Goal: Task Accomplishment & Management: Use online tool/utility

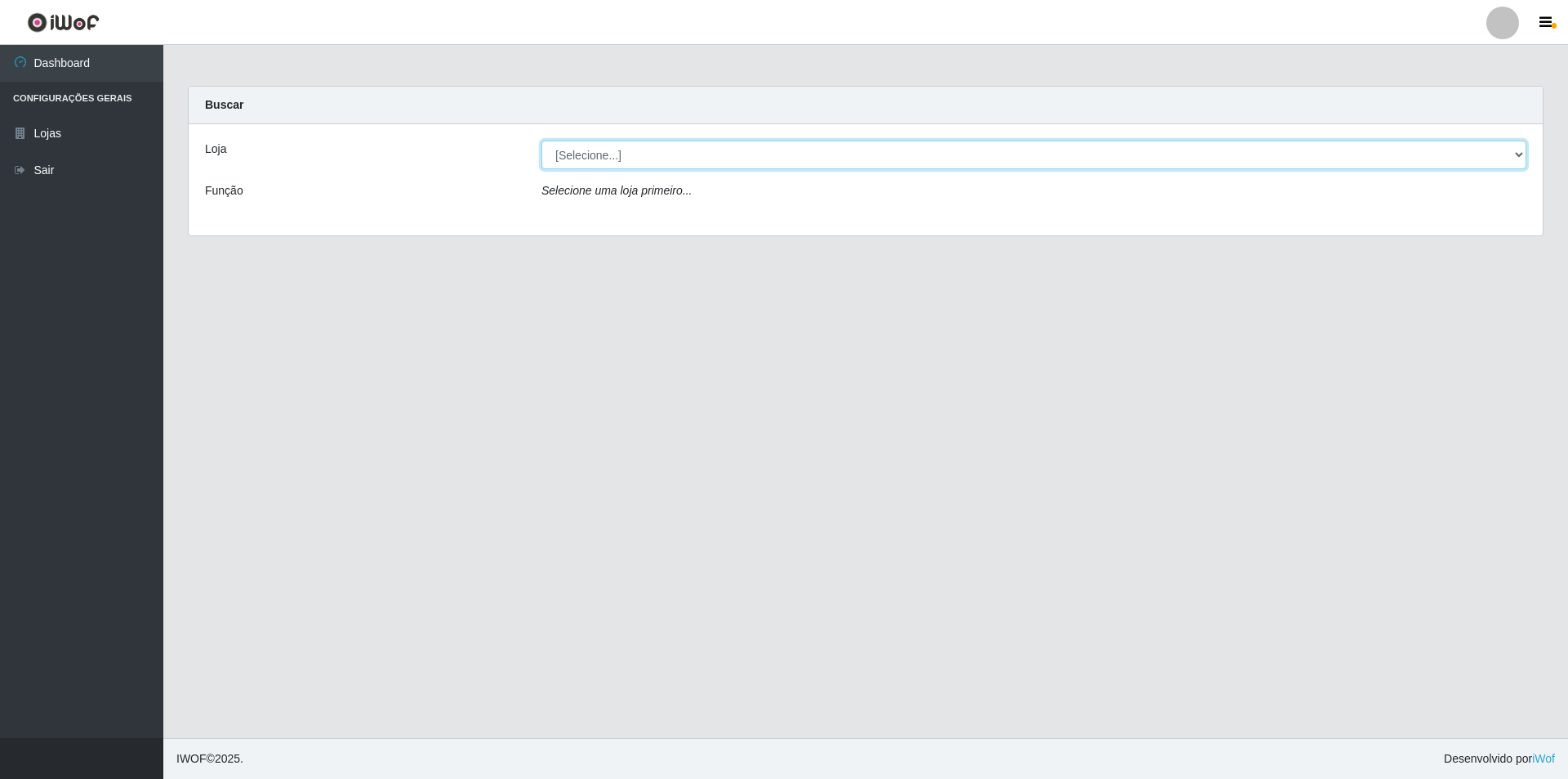
click at [777, 156] on select "[Selecione...] Atacado Vem - [STREET_ADDRESS]" at bounding box center [1034, 155] width 985 height 29
select select "449"
click at [541, 141] on select "[Selecione...] Atacado Vem - [STREET_ADDRESS]" at bounding box center [1034, 155] width 985 height 29
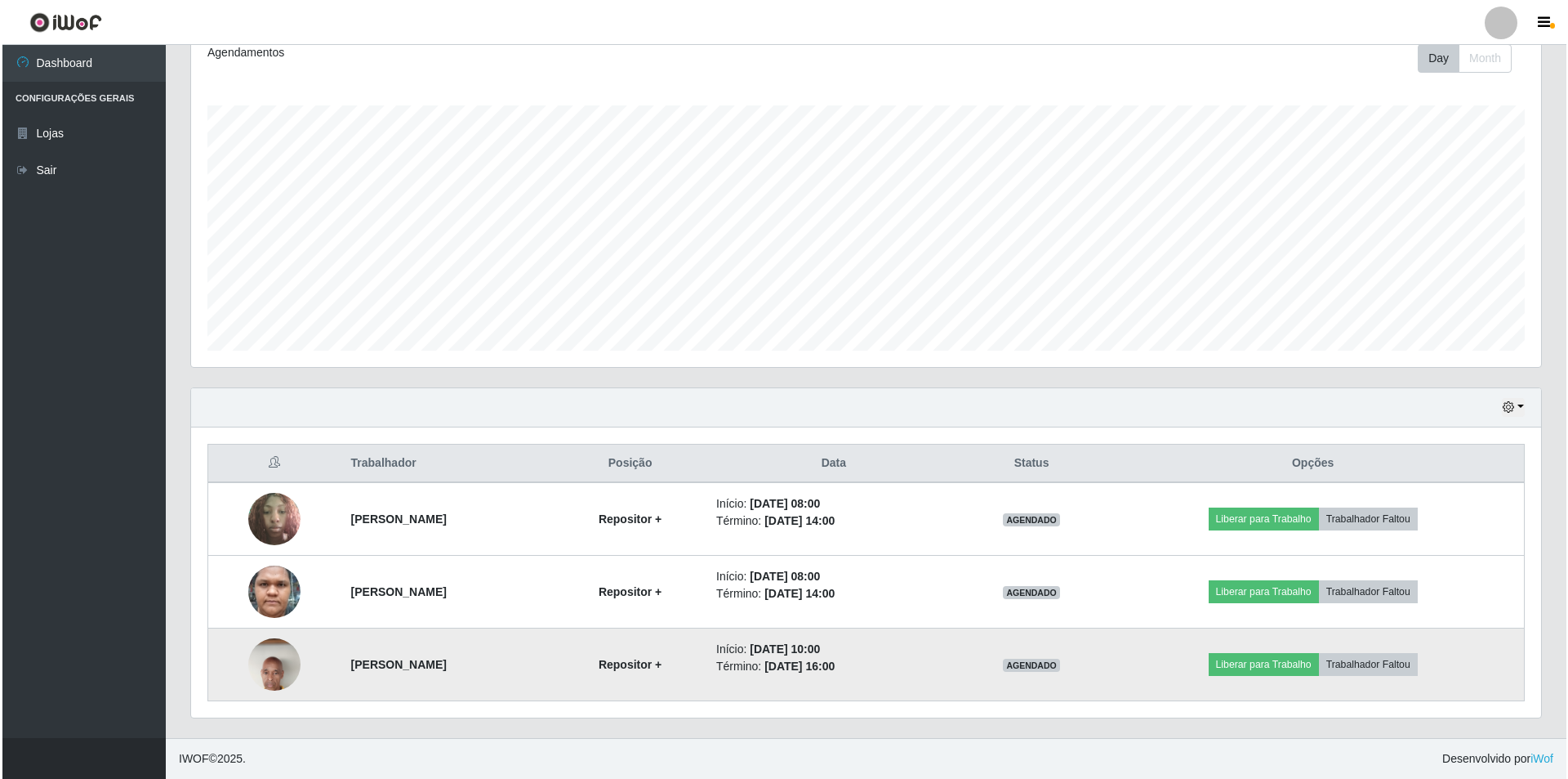
scroll to position [816644, 815351]
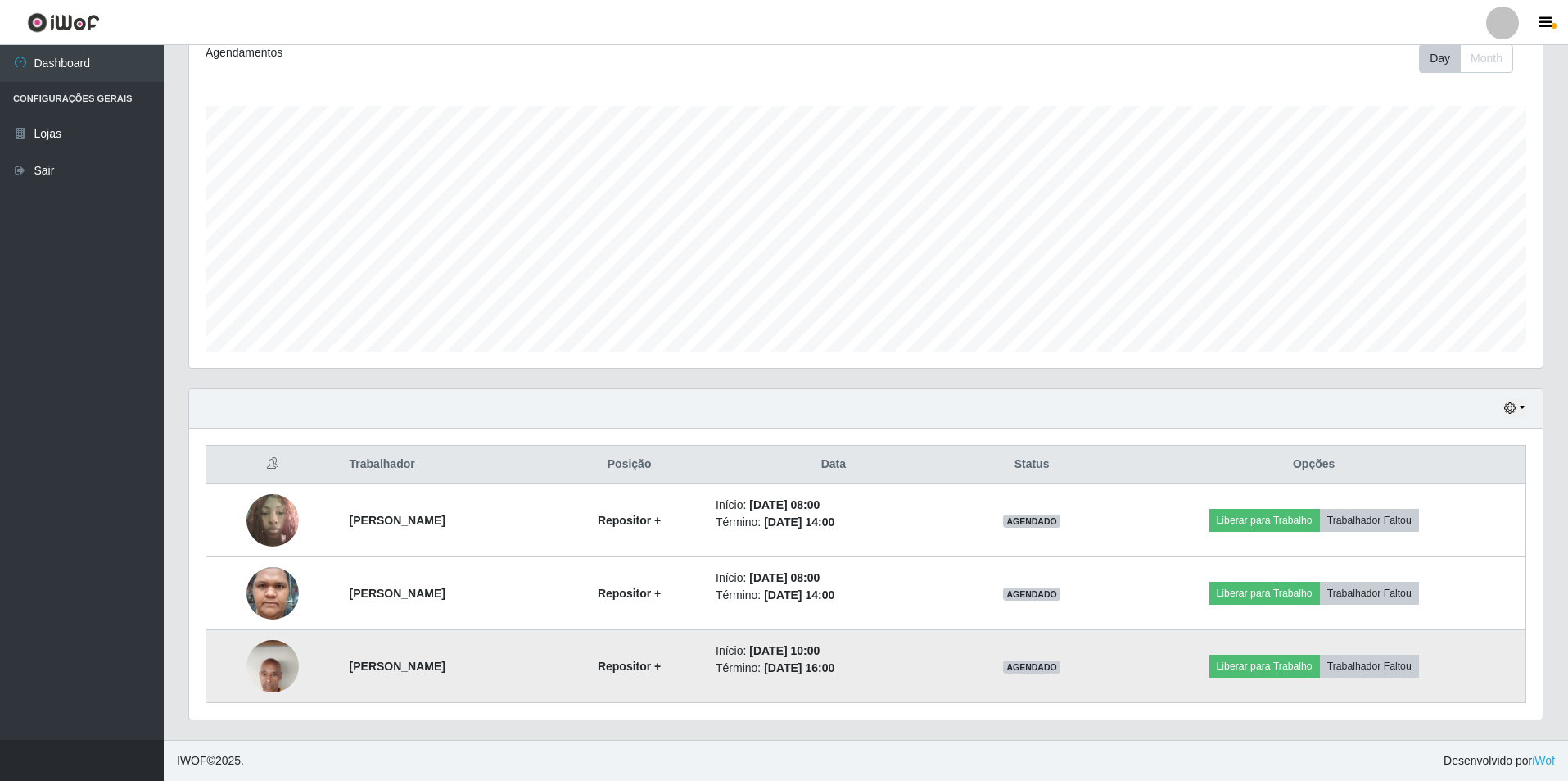
click at [234, 531] on td at bounding box center [273, 667] width 133 height 73
click at [247, 531] on img at bounding box center [273, 666] width 53 height 116
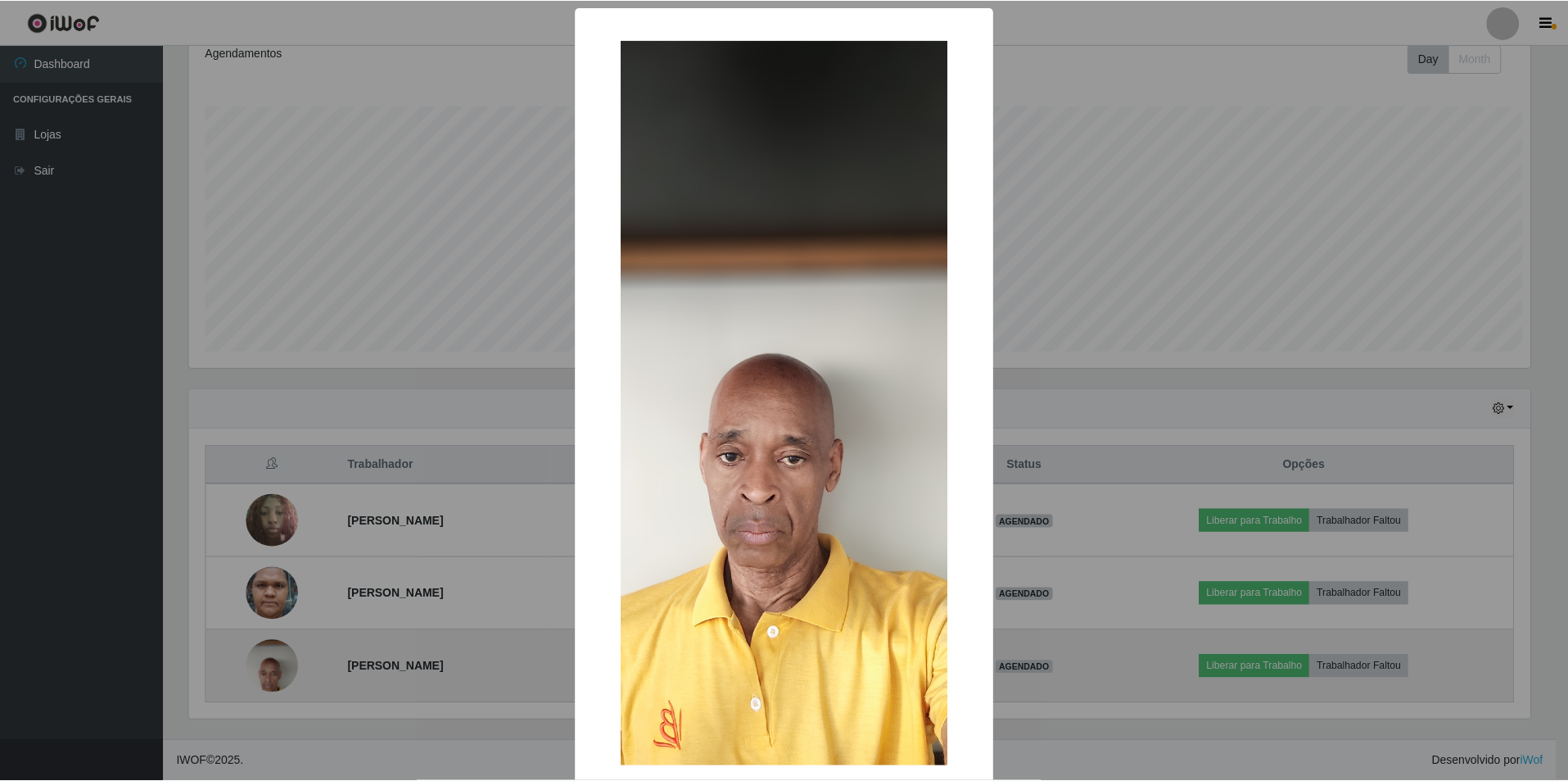
scroll to position [340, 1345]
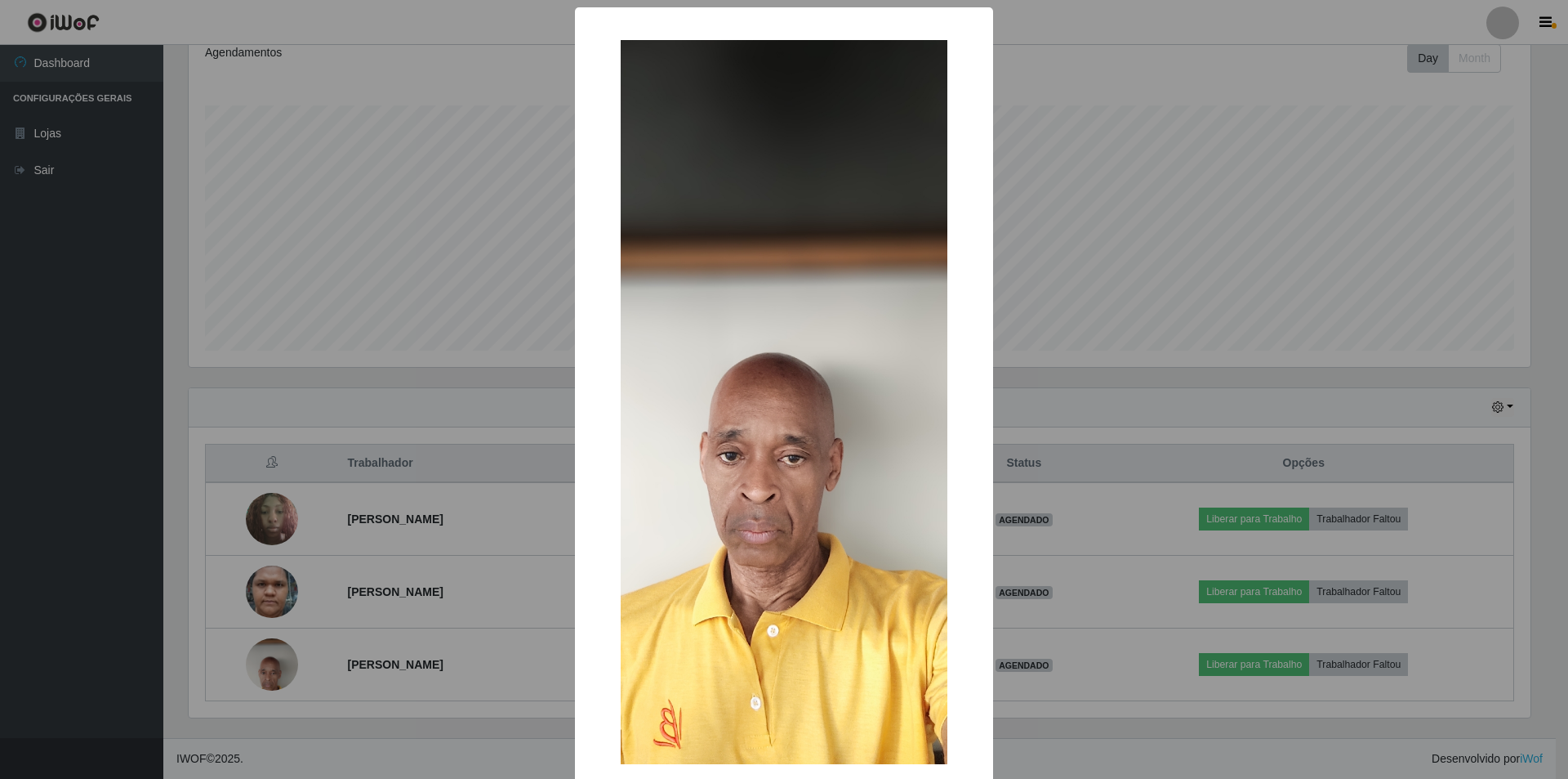
click at [263, 502] on div "× OK Cancel" at bounding box center [784, 389] width 1568 height 779
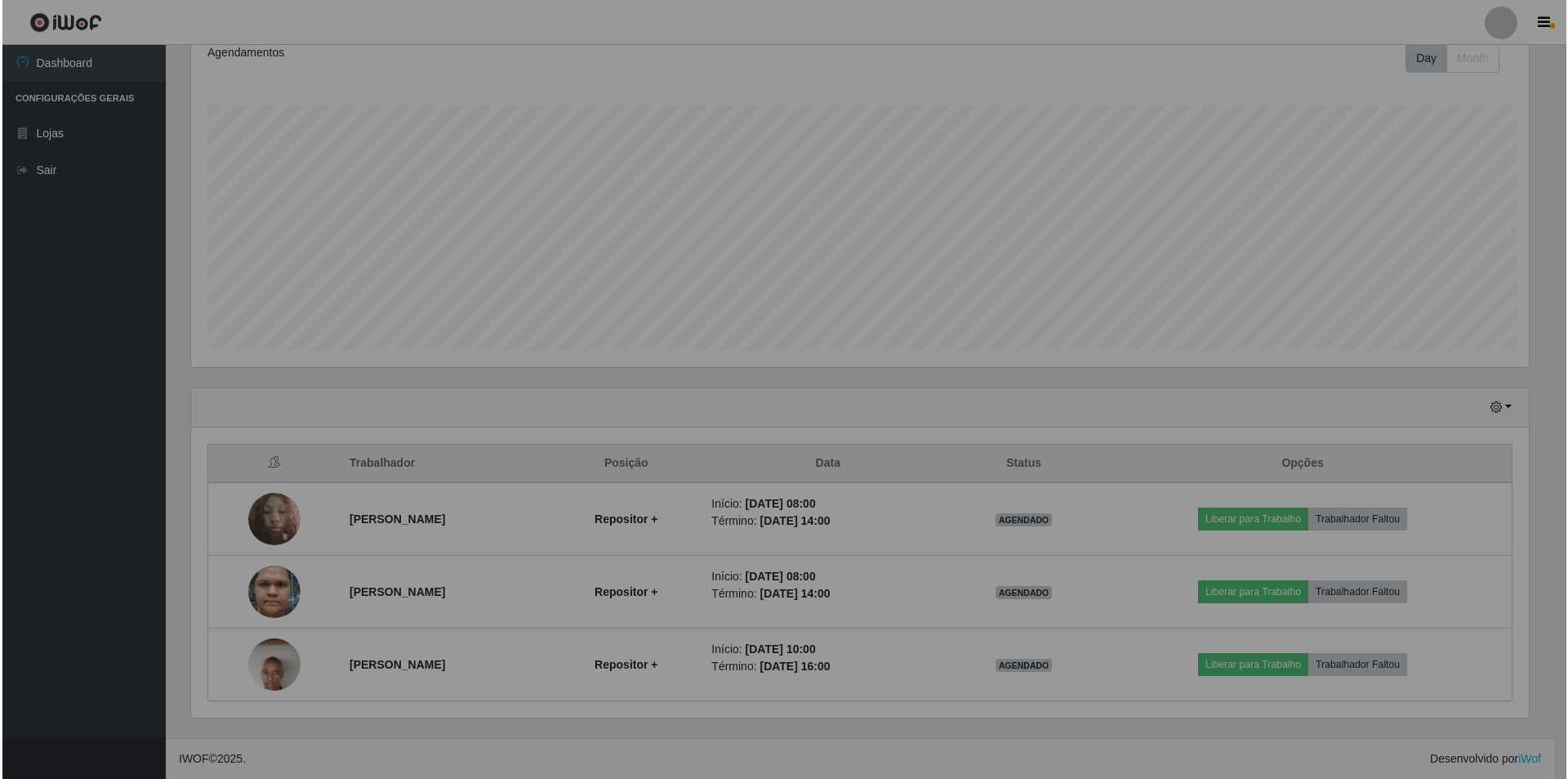
scroll to position [339, 1350]
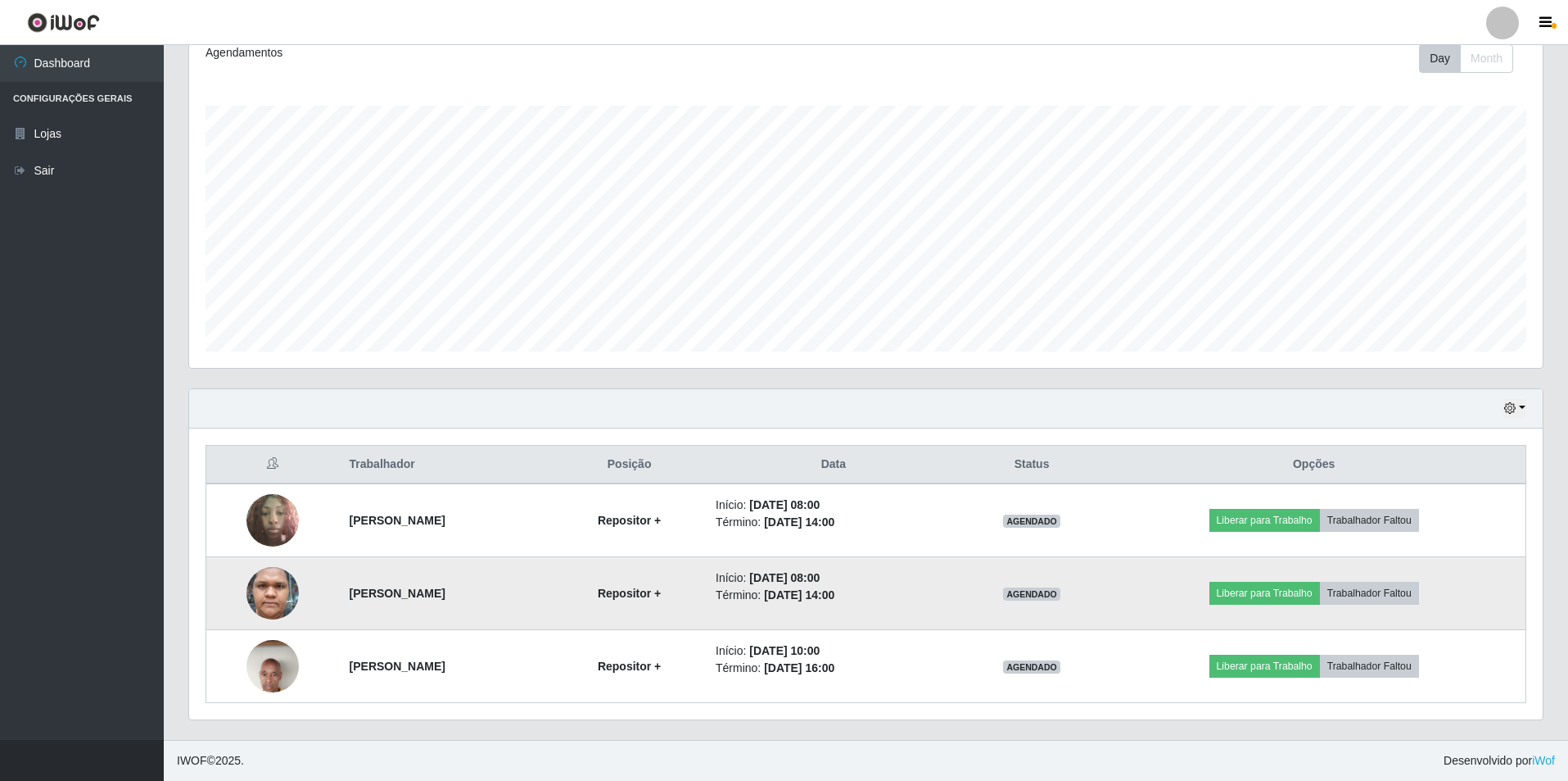
click at [268, 531] on img at bounding box center [273, 593] width 53 height 109
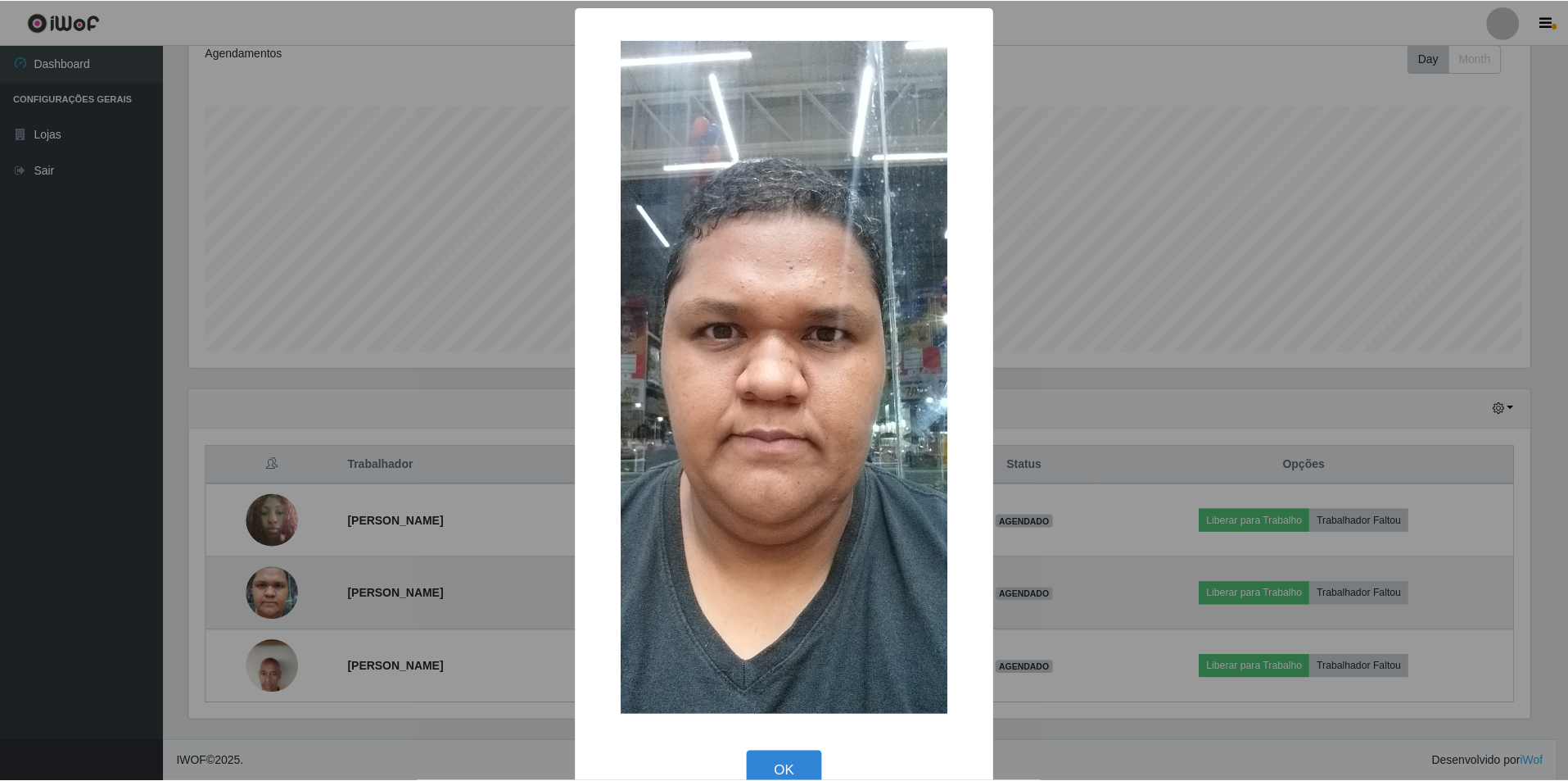
scroll to position [340, 1345]
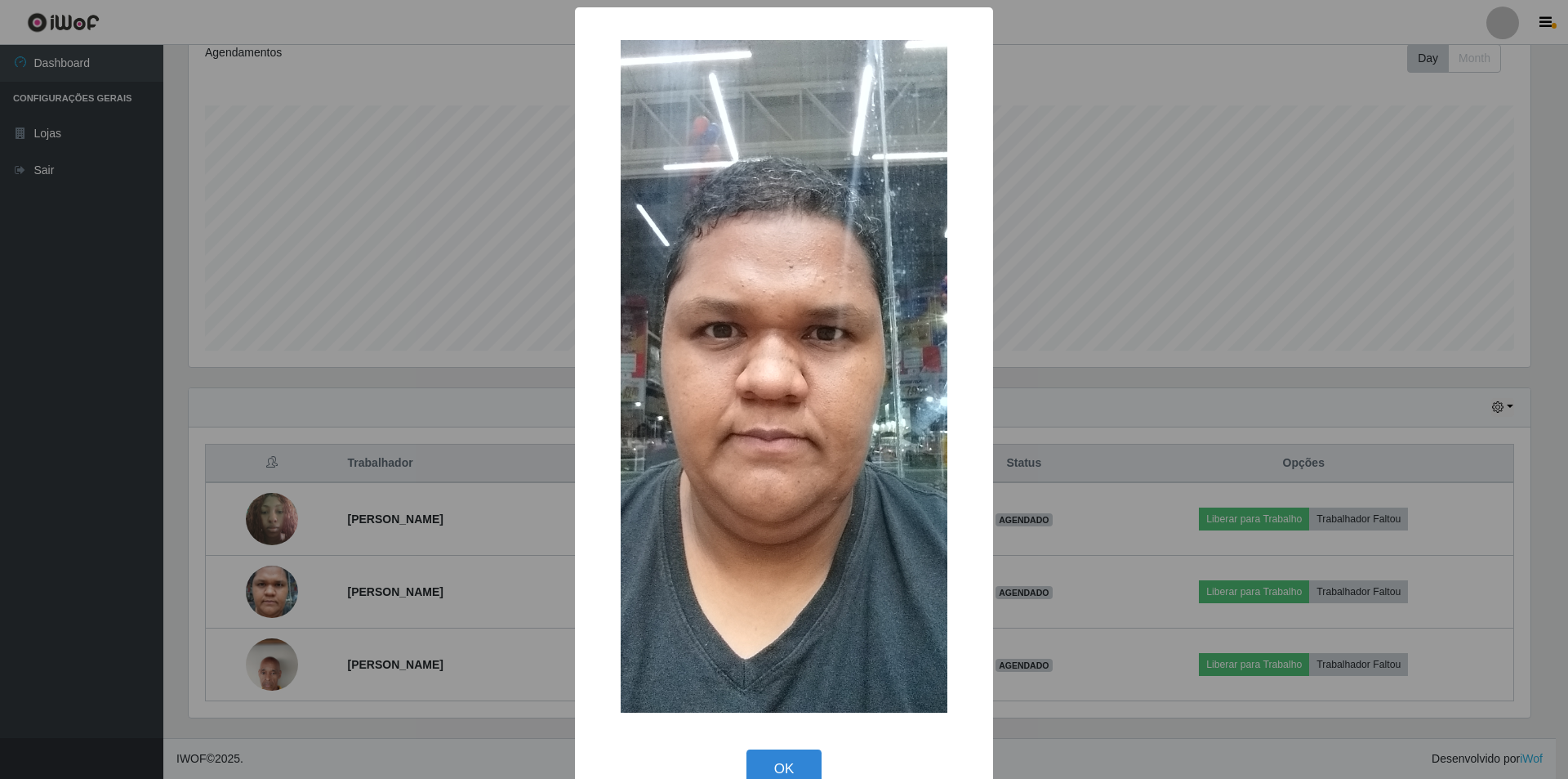
click at [375, 236] on div "× OK Cancel" at bounding box center [784, 389] width 1568 height 779
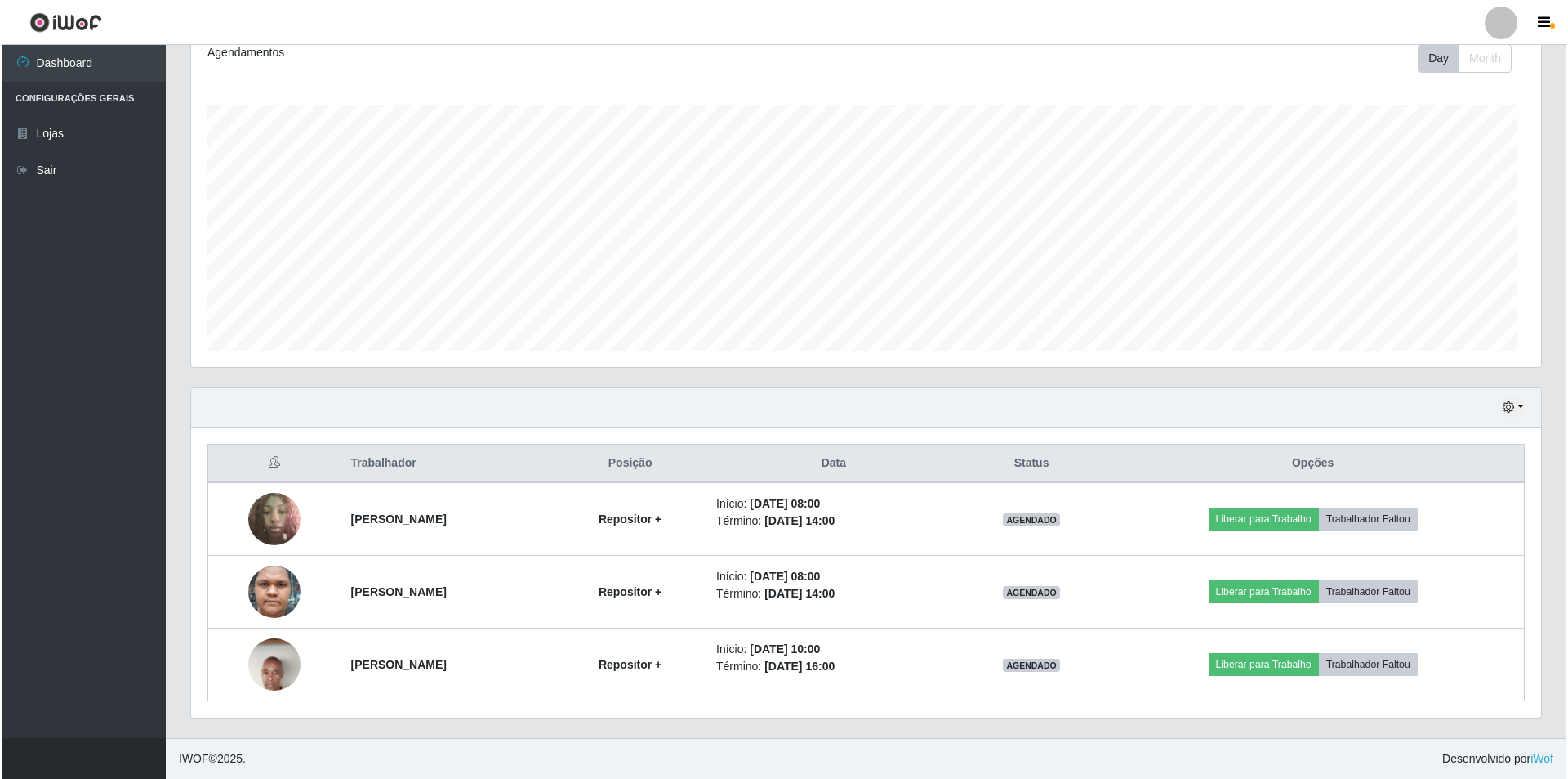
scroll to position [339, 1350]
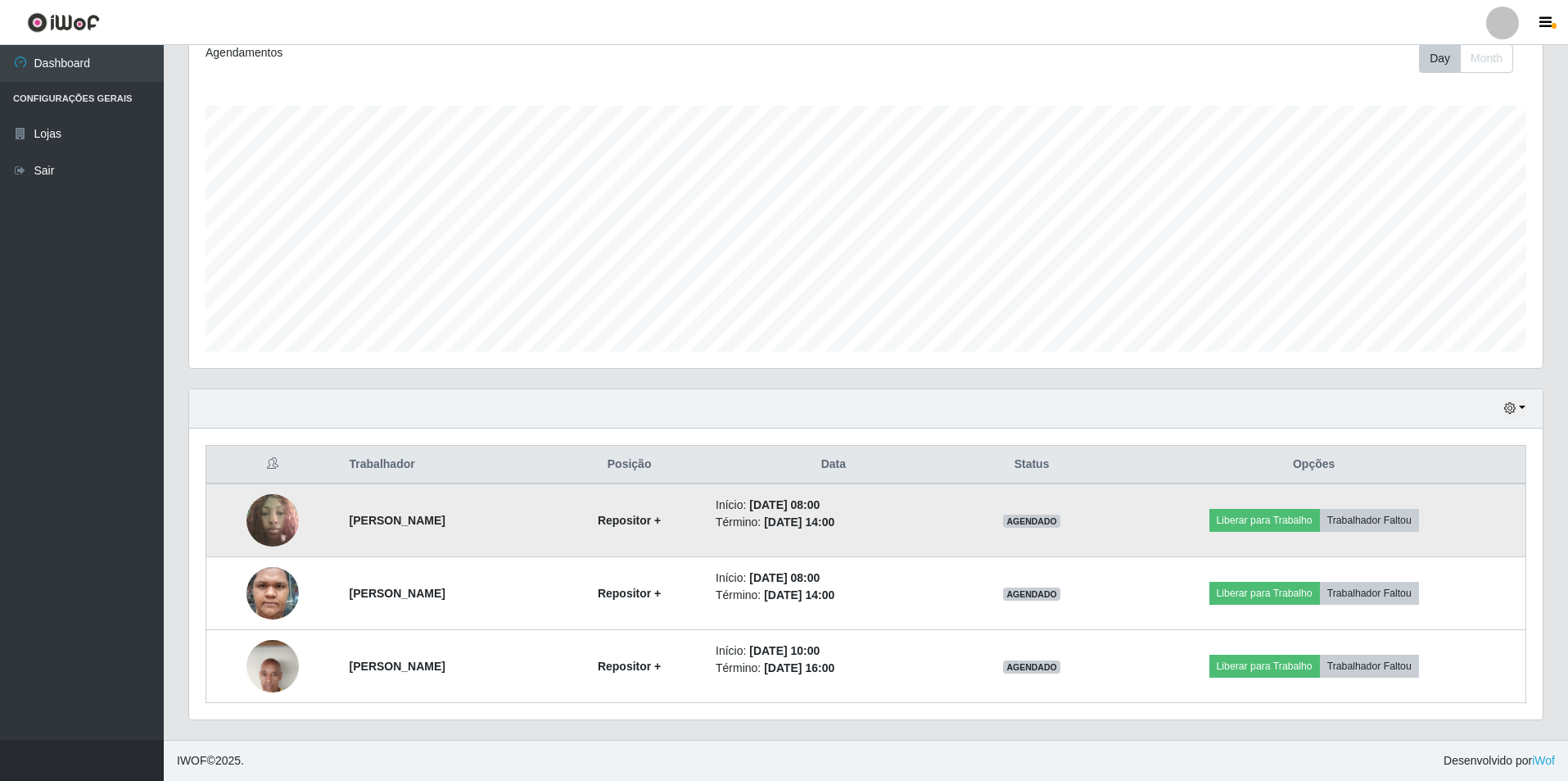
click at [247, 511] on img at bounding box center [273, 520] width 53 height 69
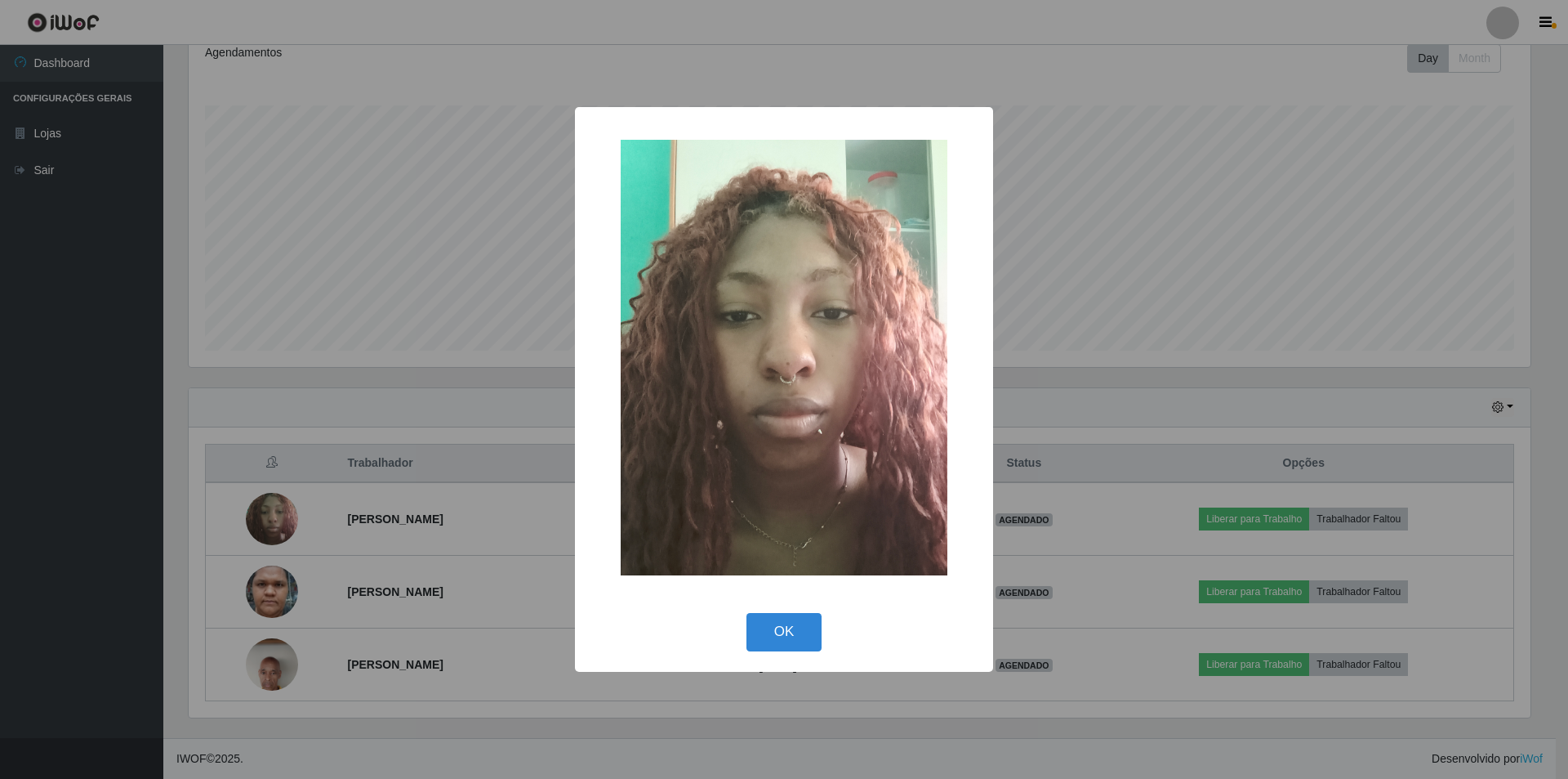
click at [456, 95] on div "× OK Cancel" at bounding box center [784, 389] width 1568 height 779
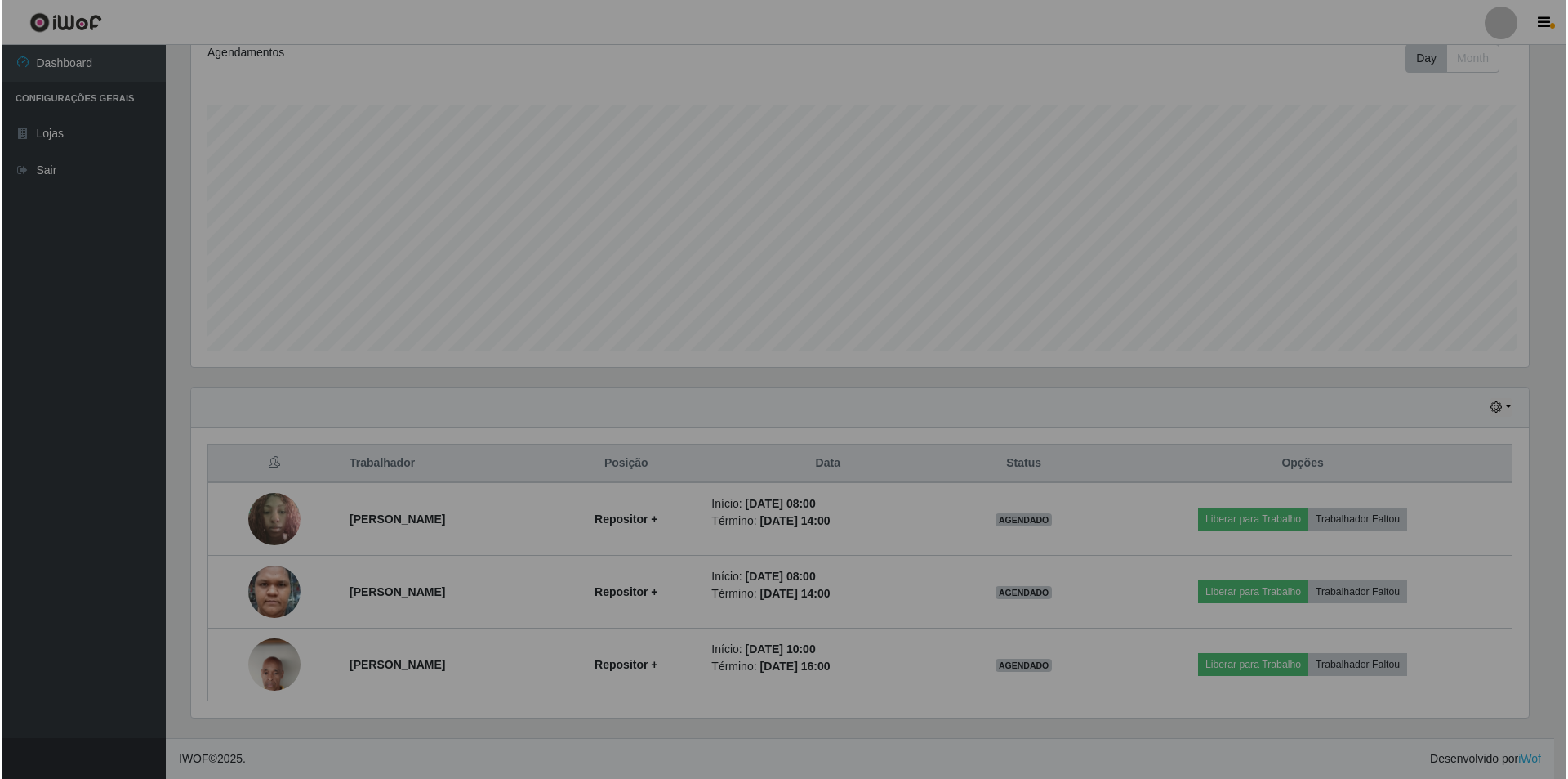
scroll to position [339, 1350]
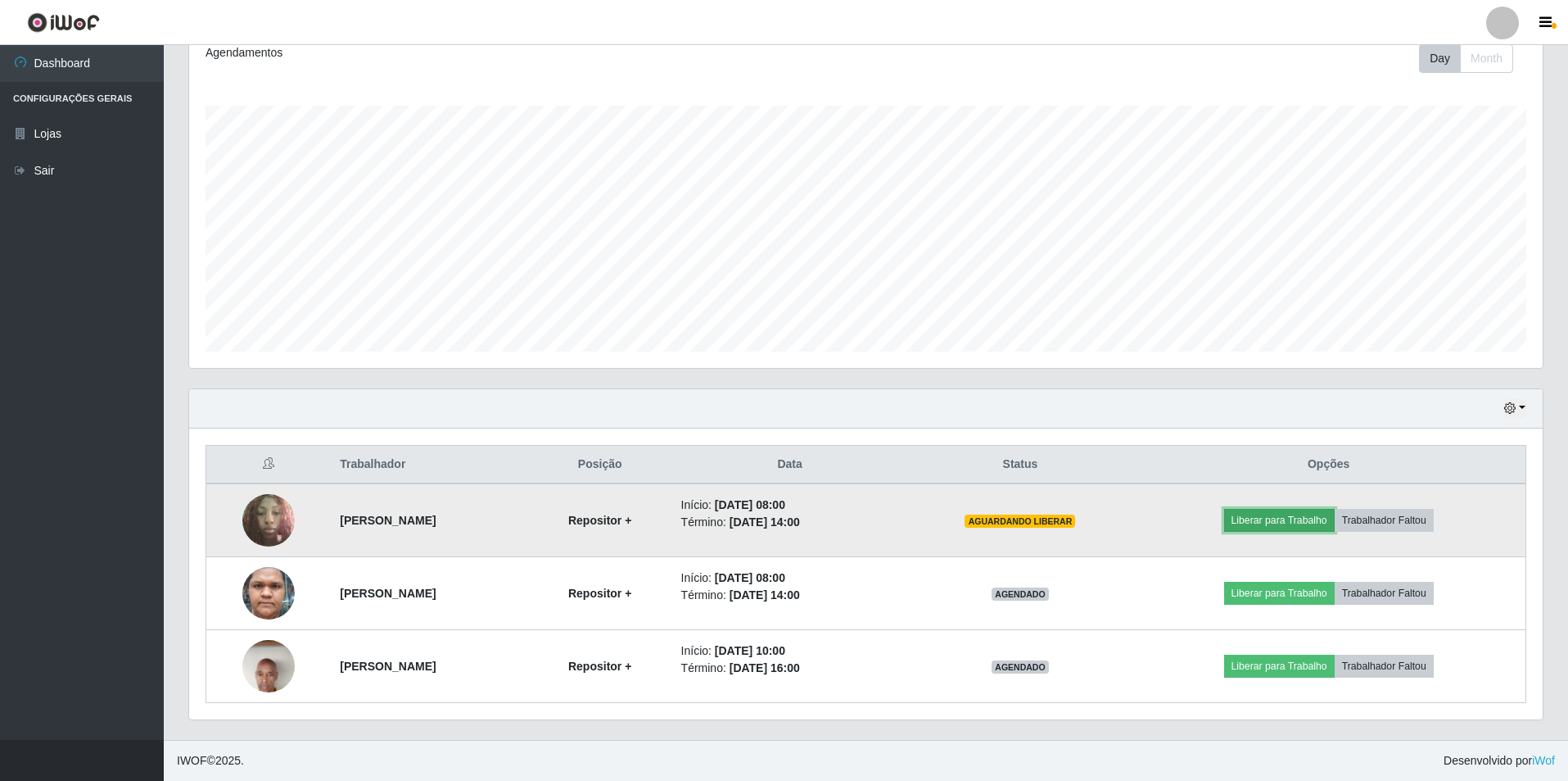
click at [779, 520] on button "Liberar para Trabalho" at bounding box center [1279, 520] width 110 height 23
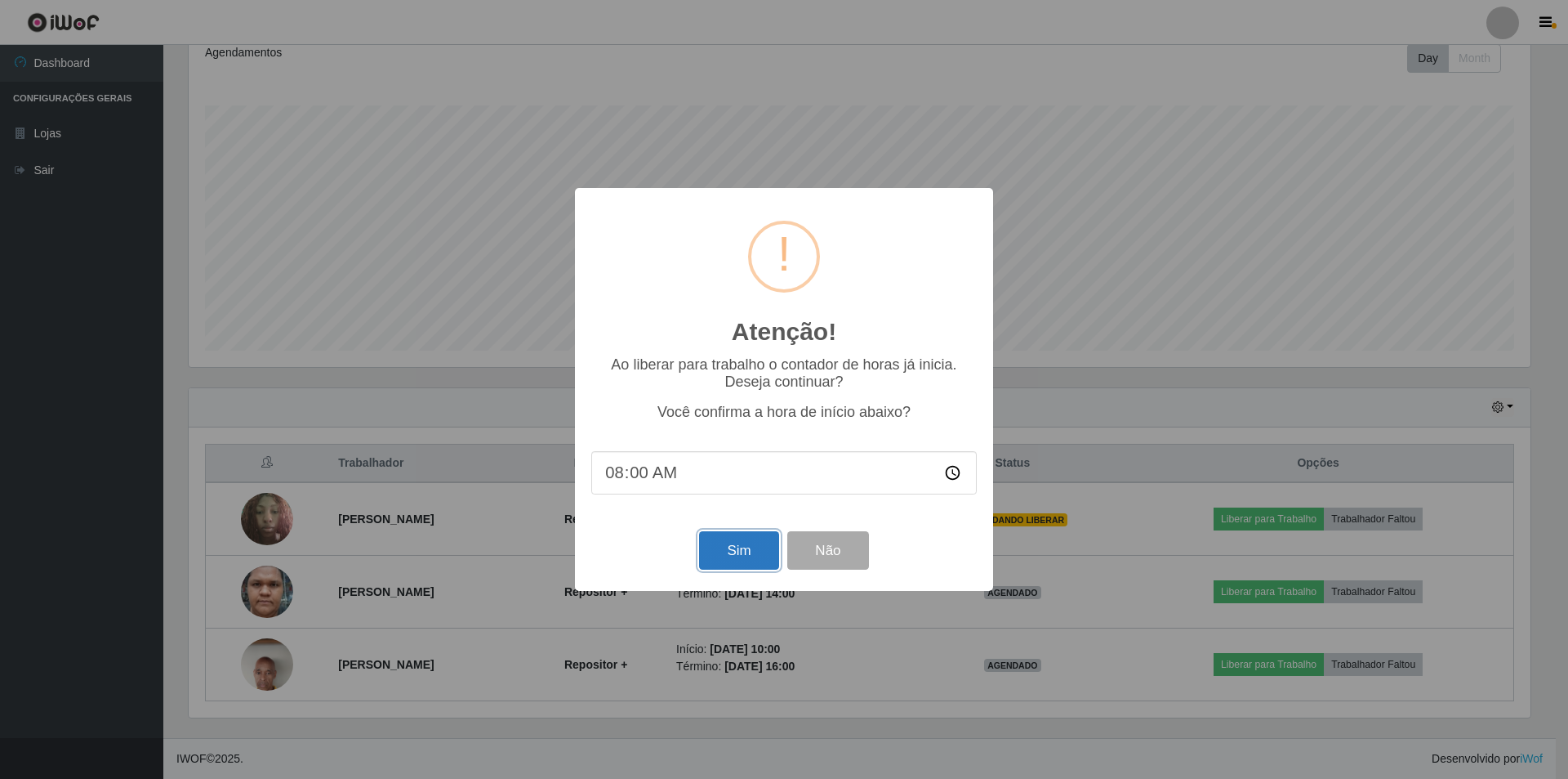
click at [744, 530] on button "Sim" at bounding box center [739, 550] width 80 height 38
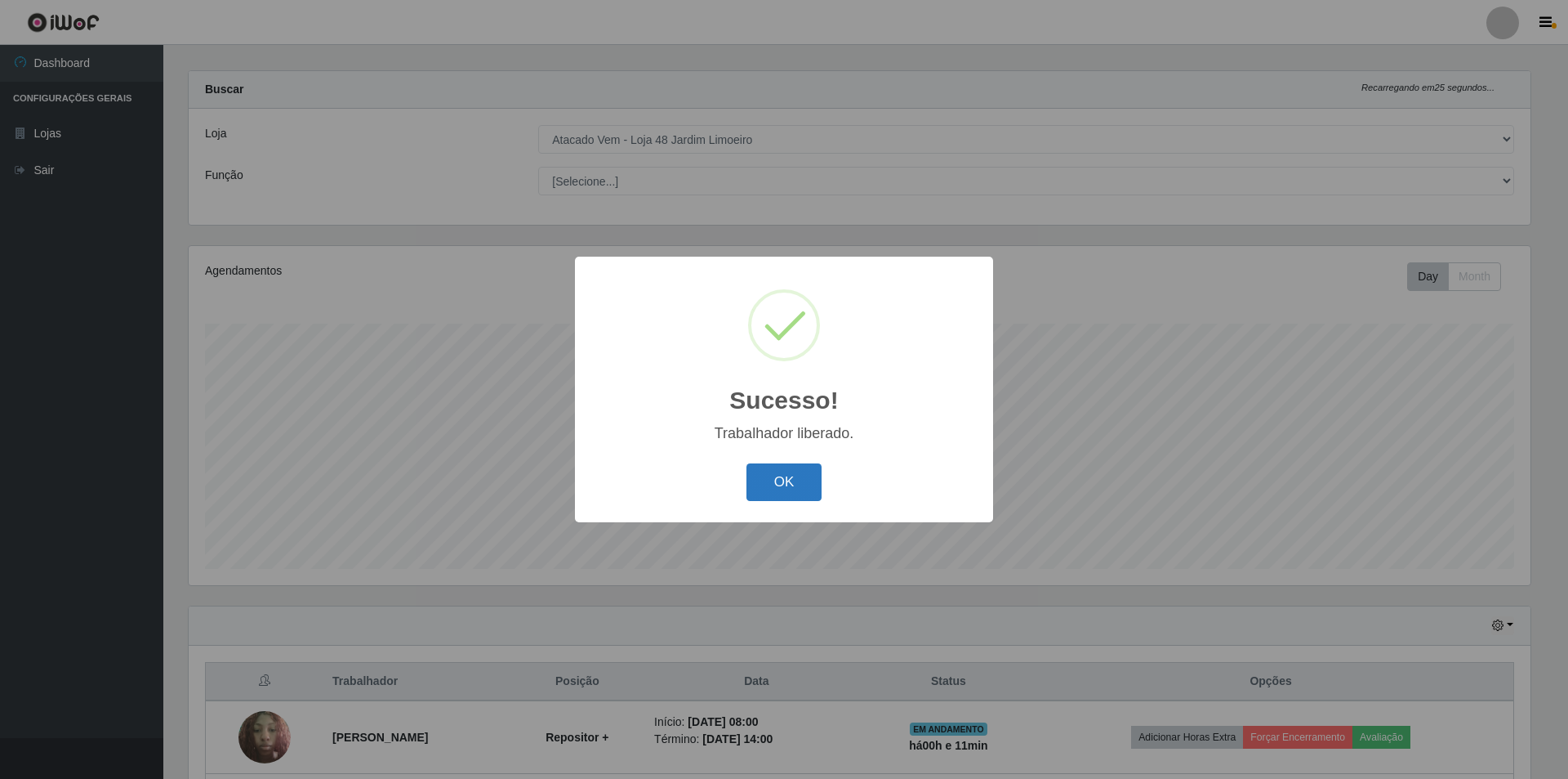
click at [777, 481] on button "OK" at bounding box center [784, 482] width 76 height 38
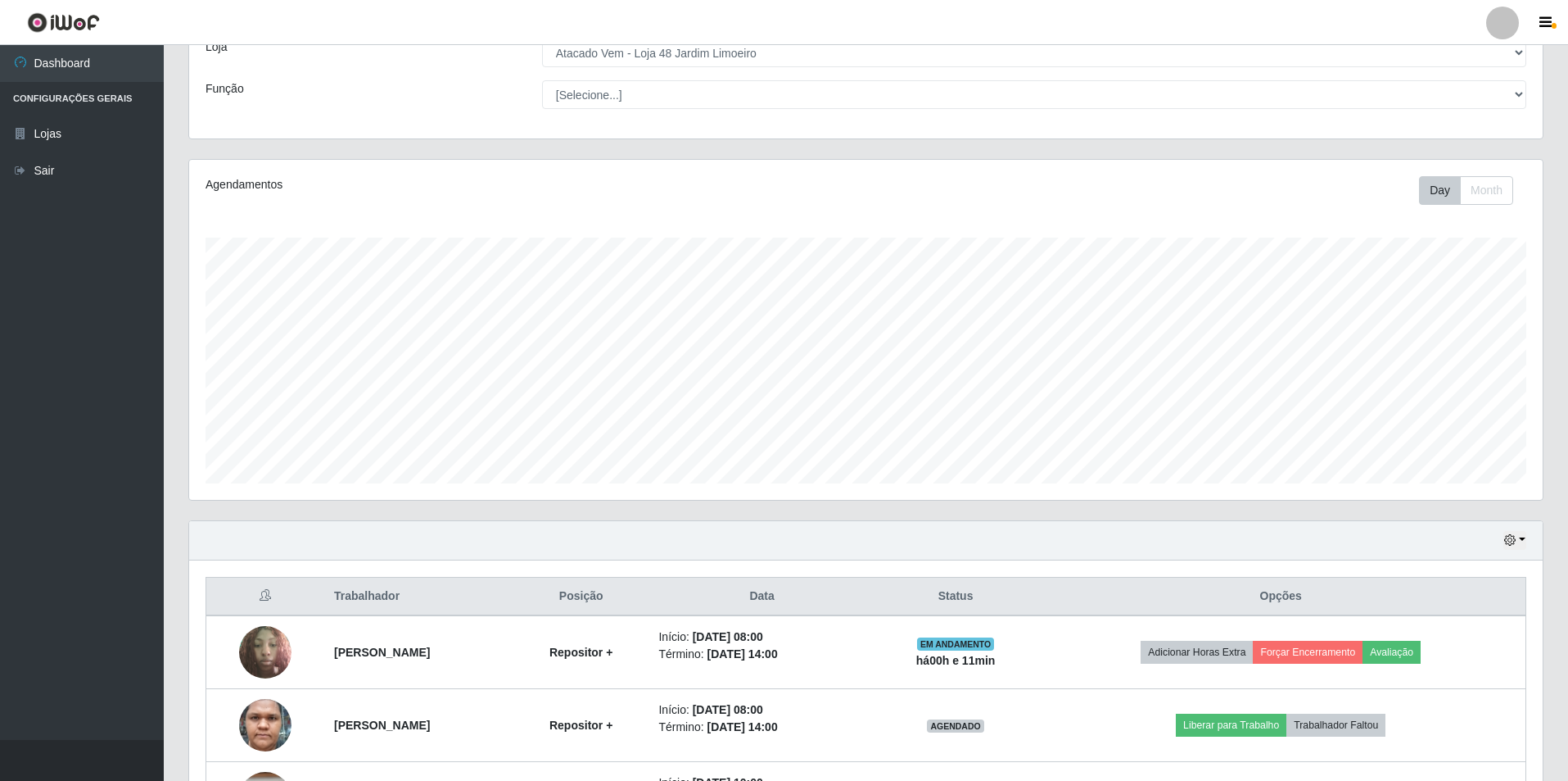
scroll to position [180, 0]
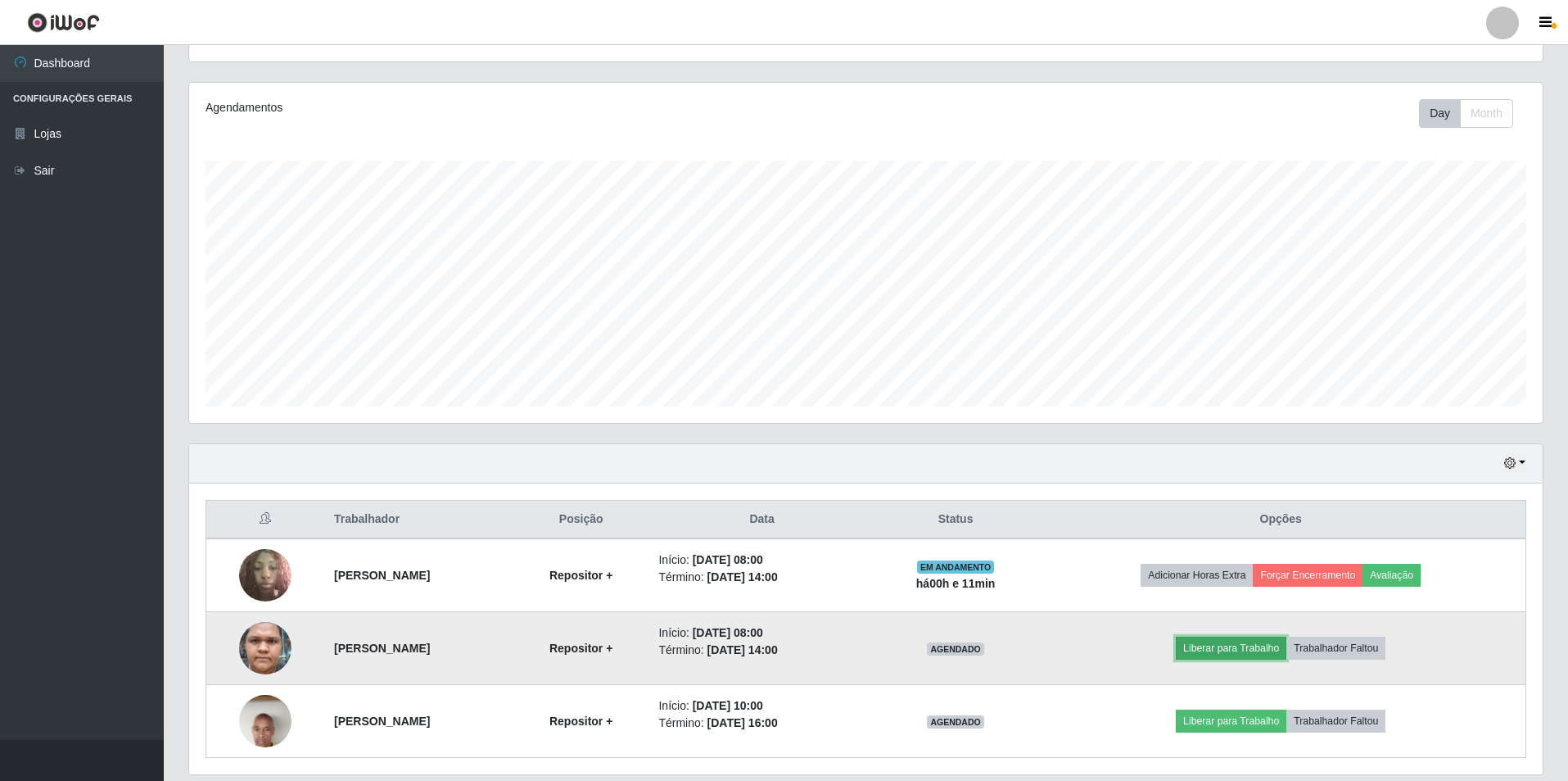
click at [779, 531] on button "Liberar para Trabalho" at bounding box center [1230, 648] width 110 height 23
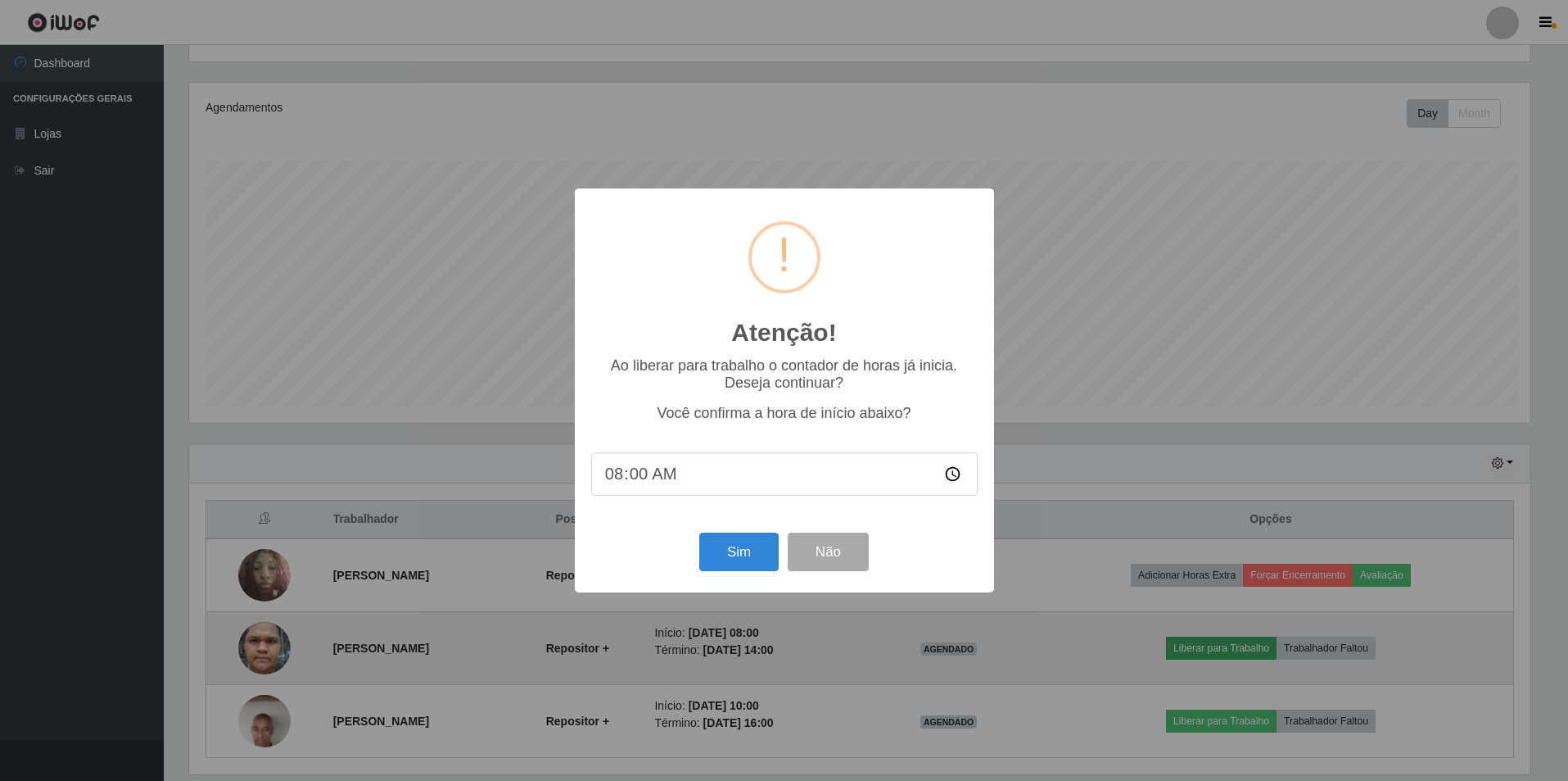
scroll to position [340, 1345]
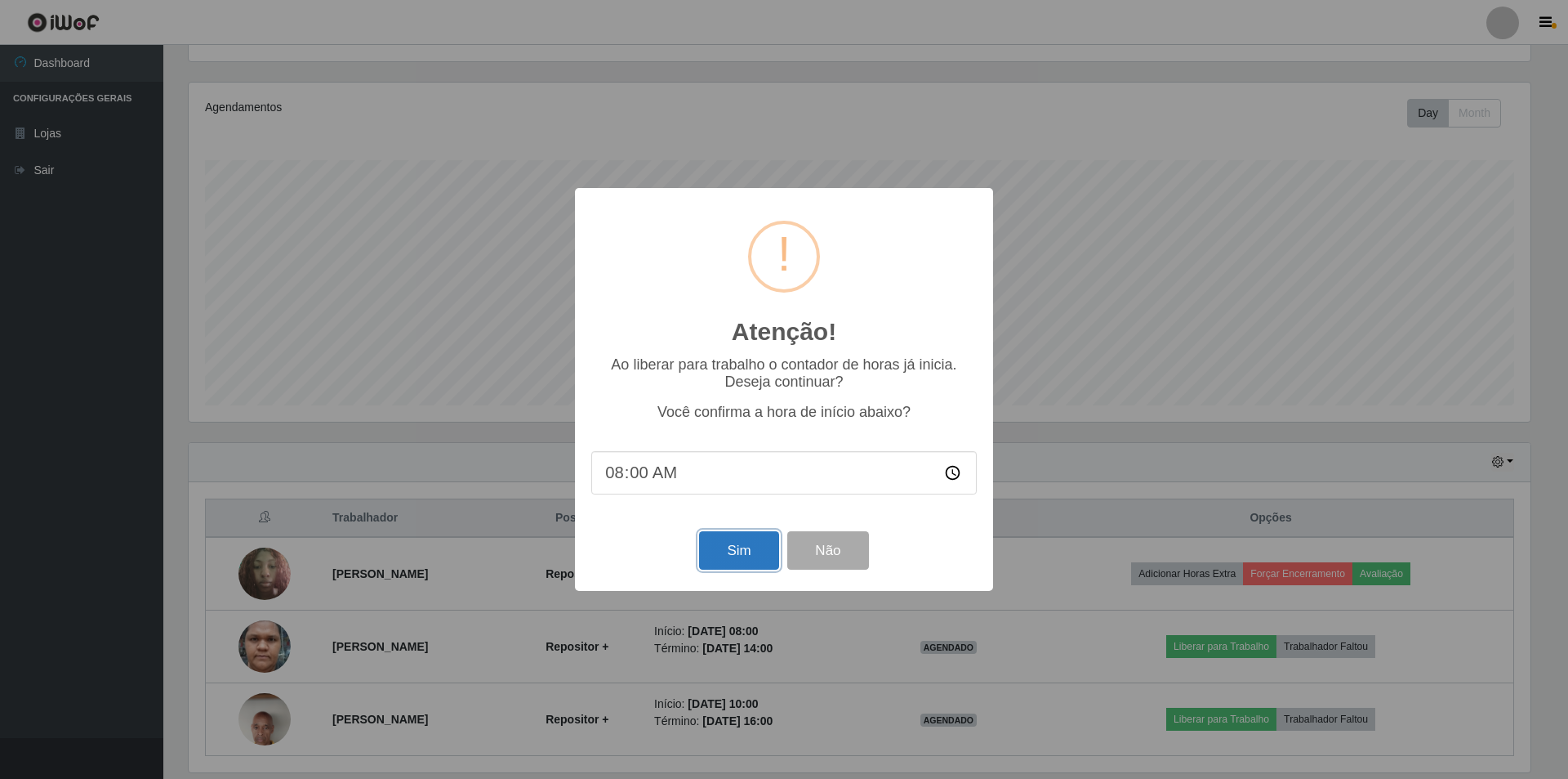
click at [719, 530] on button "Sim" at bounding box center [739, 550] width 80 height 38
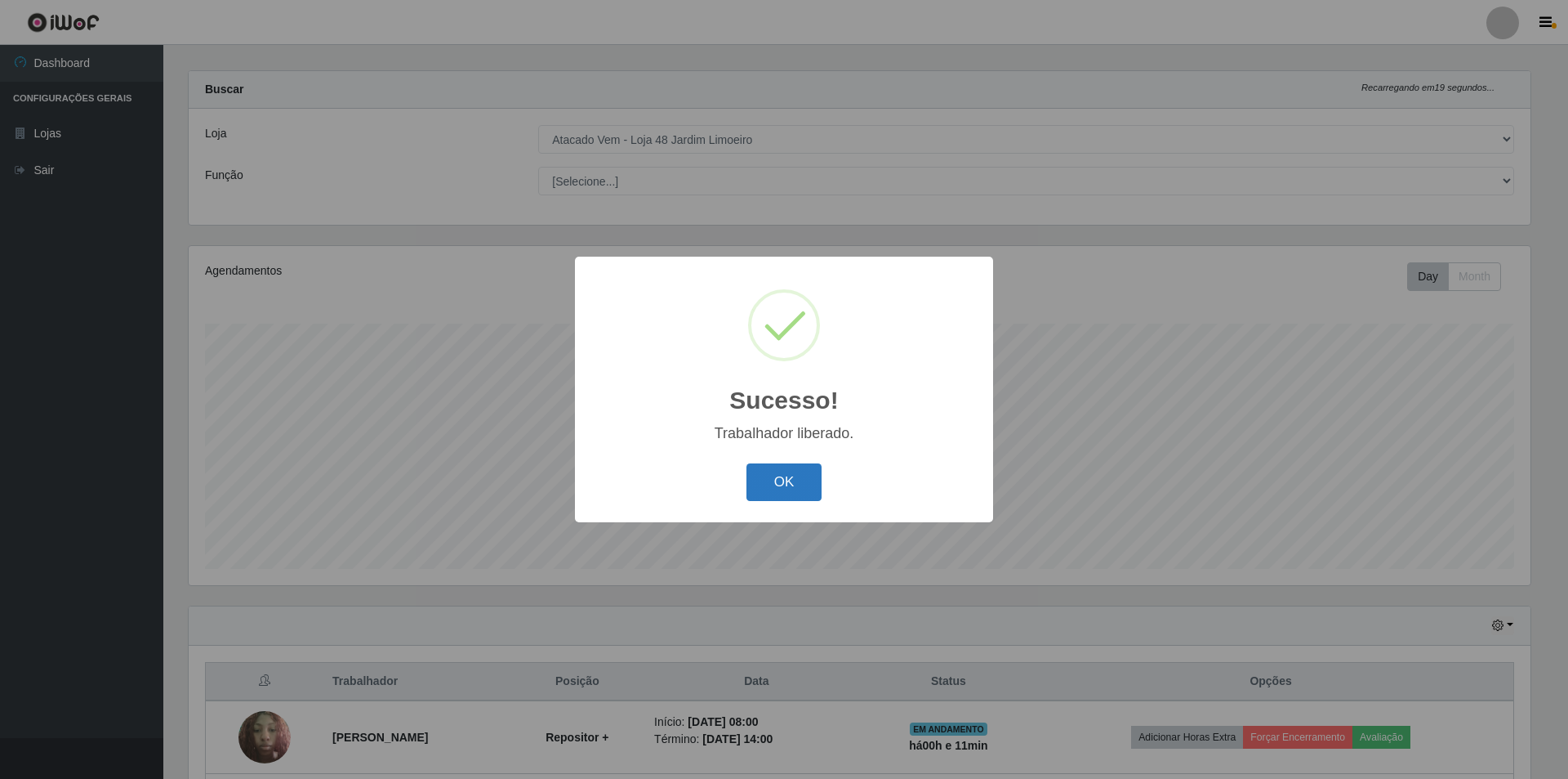
click at [759, 481] on button "OK" at bounding box center [784, 482] width 76 height 38
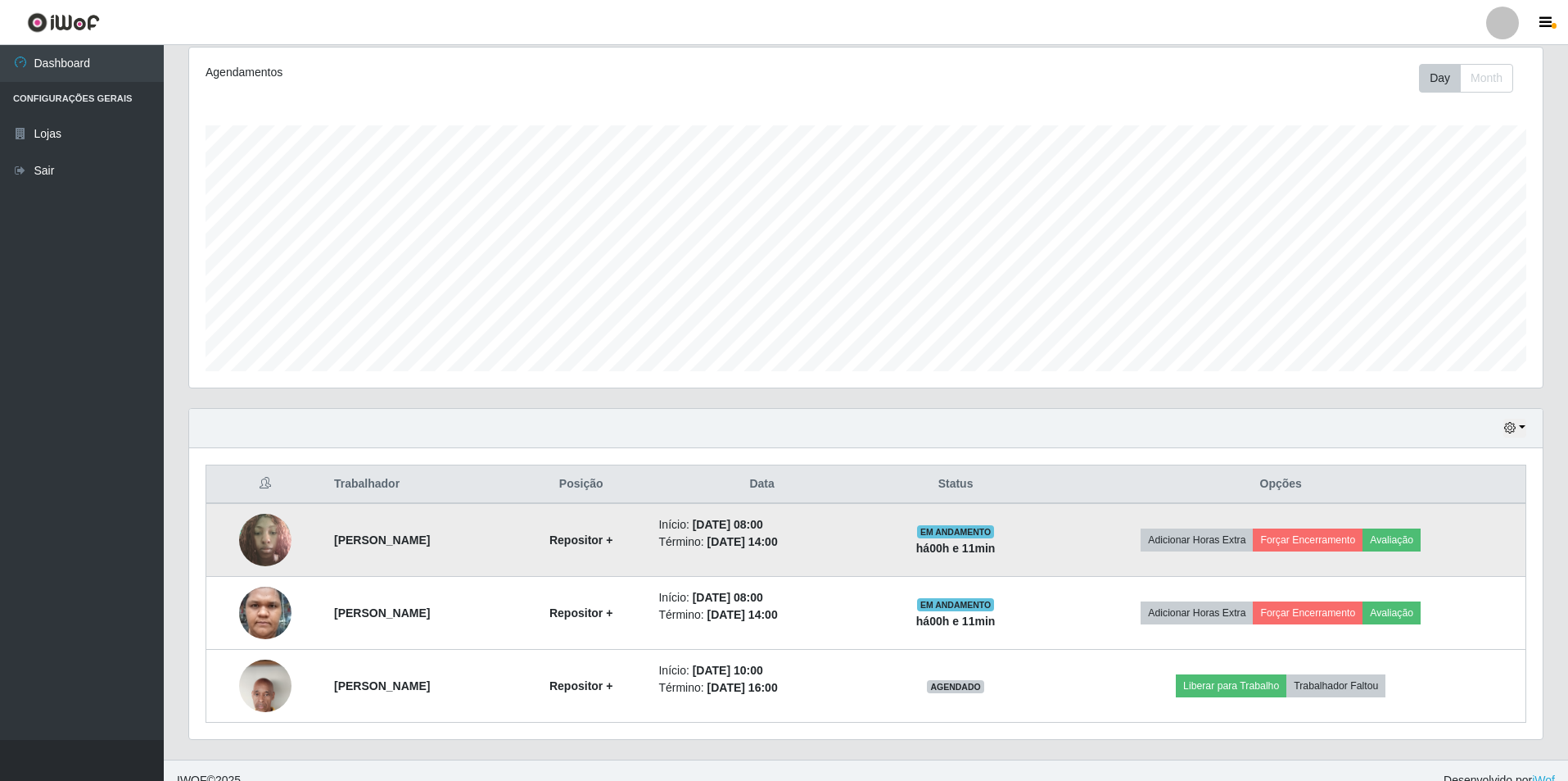
scroll to position [234, 0]
